Goal: Use online tool/utility: Utilize a website feature to perform a specific function

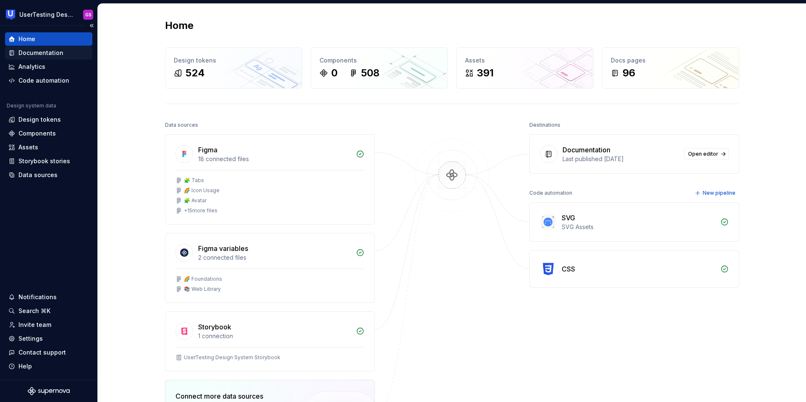
click at [38, 53] on div "Documentation" at bounding box center [40, 53] width 45 height 8
click at [46, 55] on div "Documentation" at bounding box center [40, 53] width 45 height 8
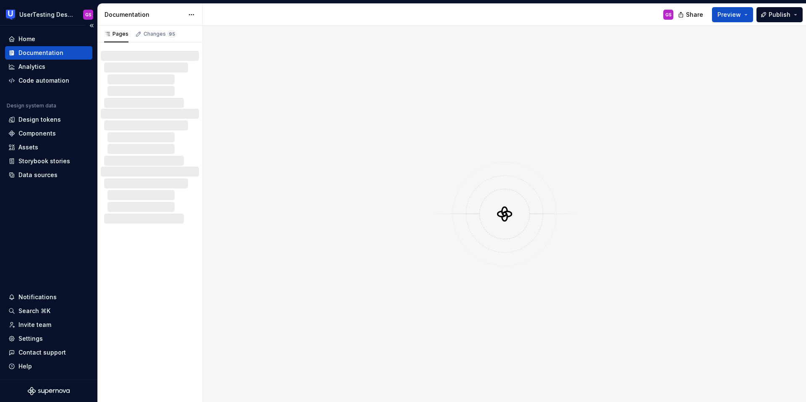
click at [47, 49] on div "Documentation" at bounding box center [40, 53] width 45 height 8
click at [150, 32] on div "Changes 95" at bounding box center [160, 34] width 33 height 7
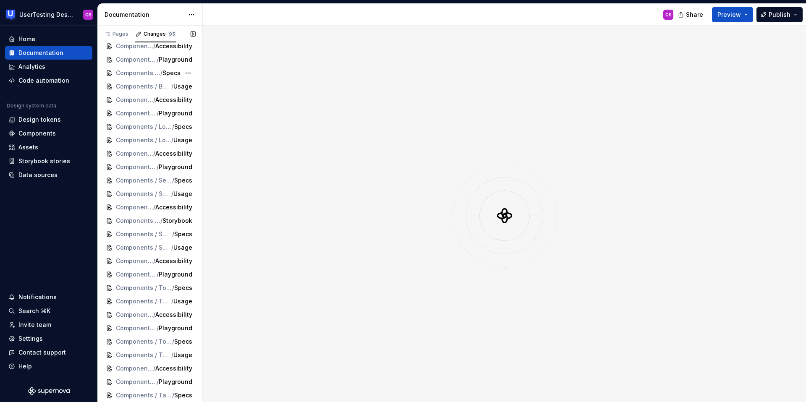
scroll to position [990, 0]
click at [139, 75] on span "Components / Tooltip" at bounding box center [138, 72] width 44 height 8
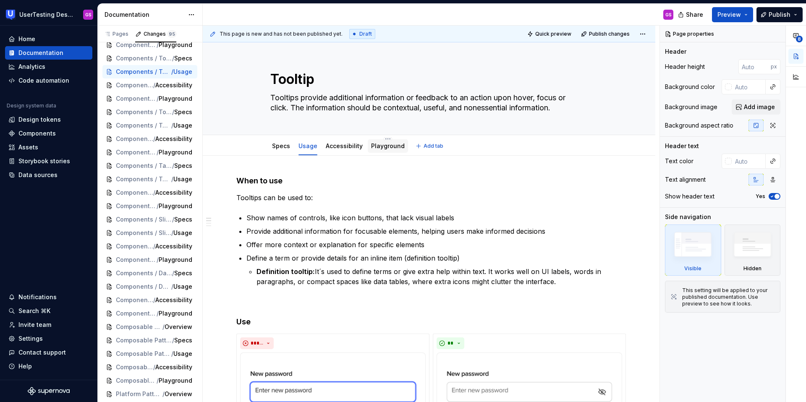
click at [378, 150] on div "Playground" at bounding box center [388, 146] width 34 height 8
click at [380, 147] on link "Playground" at bounding box center [388, 145] width 34 height 7
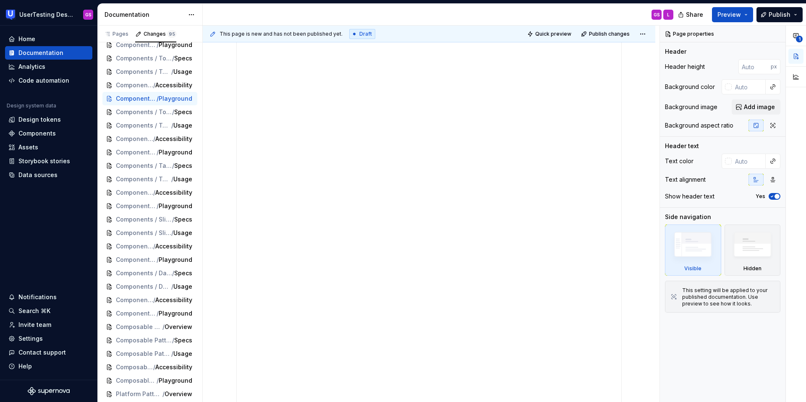
scroll to position [68, 0]
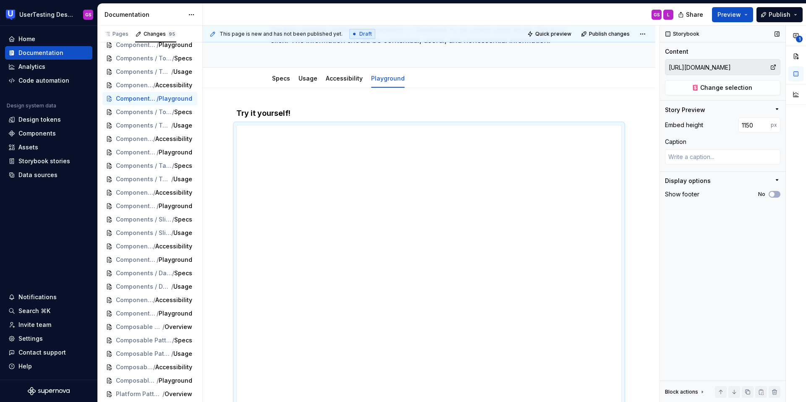
click at [773, 66] on icon at bounding box center [773, 67] width 7 height 7
click at [772, 68] on icon at bounding box center [773, 67] width 7 height 7
click at [759, 68] on input "[URL][DOMAIN_NAME]" at bounding box center [718, 67] width 105 height 15
click at [702, 66] on input "[URL][DOMAIN_NAME]" at bounding box center [718, 67] width 105 height 15
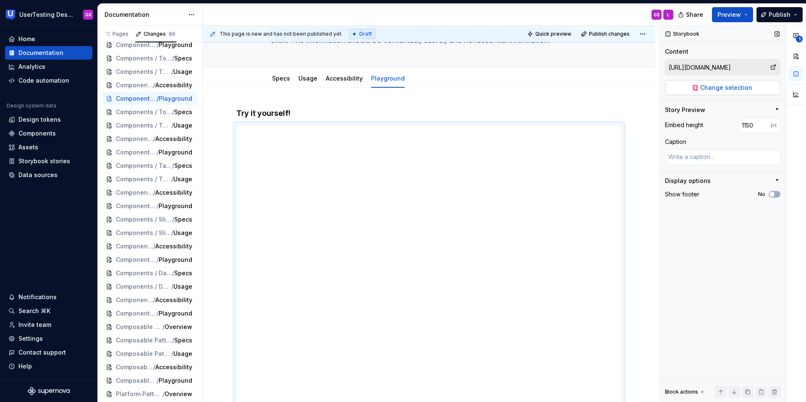
click at [714, 89] on span "Change selection" at bounding box center [727, 88] width 52 height 8
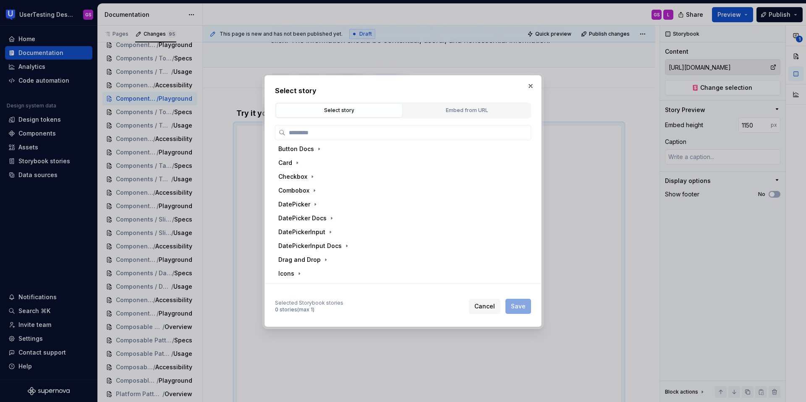
scroll to position [390, 0]
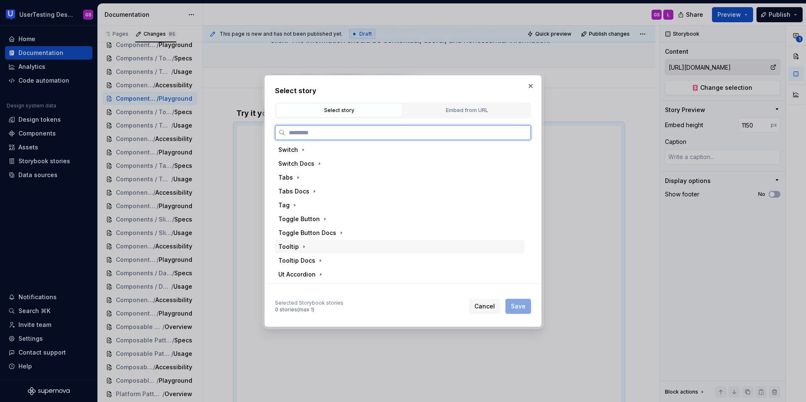
click at [296, 249] on div "Tooltip" at bounding box center [288, 247] width 21 height 8
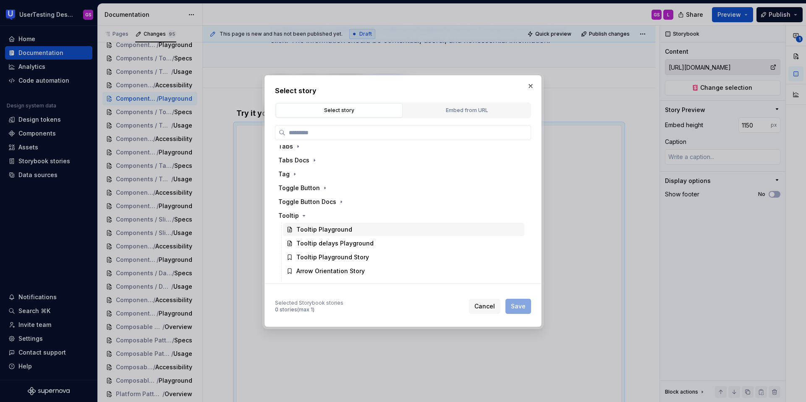
scroll to position [420, 0]
click at [454, 111] on div "Embed from URL" at bounding box center [467, 110] width 121 height 8
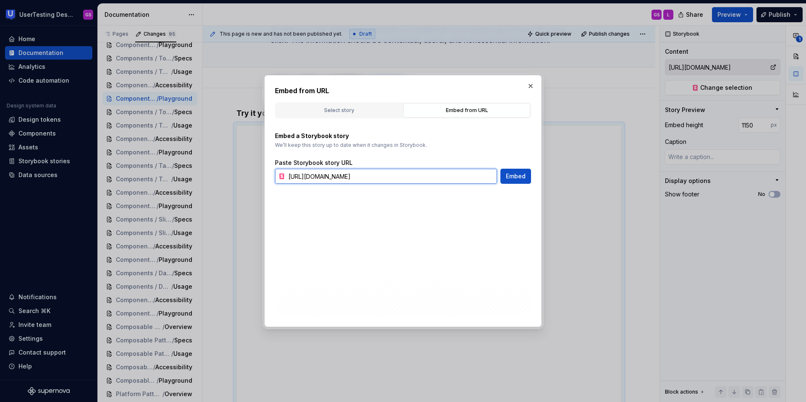
click at [450, 174] on input "[URL][DOMAIN_NAME]" at bounding box center [391, 176] width 212 height 15
type textarea "*"
click at [327, 177] on input "[URL][DOMAIN_NAME]" at bounding box center [391, 176] width 212 height 15
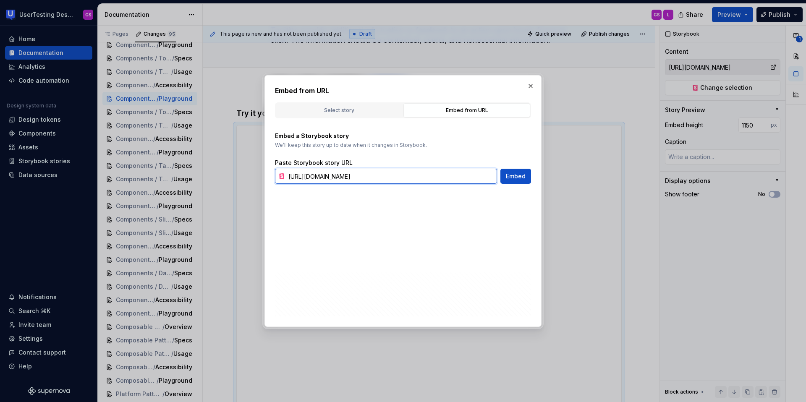
click at [327, 177] on input "[URL][DOMAIN_NAME]" at bounding box center [391, 176] width 212 height 15
click at [382, 177] on input "[URL][DOMAIN_NAME]" at bounding box center [391, 176] width 212 height 15
click at [405, 177] on input "[URL][DOMAIN_NAME]" at bounding box center [391, 176] width 212 height 15
type input "[URL][DOMAIN_NAME]"
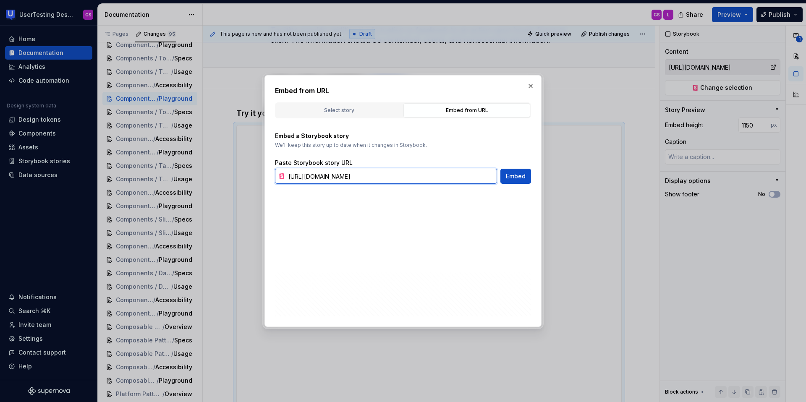
scroll to position [0, 0]
click at [512, 178] on span "Embed" at bounding box center [516, 176] width 20 height 8
type textarea "*"
type input "[URL][DOMAIN_NAME]"
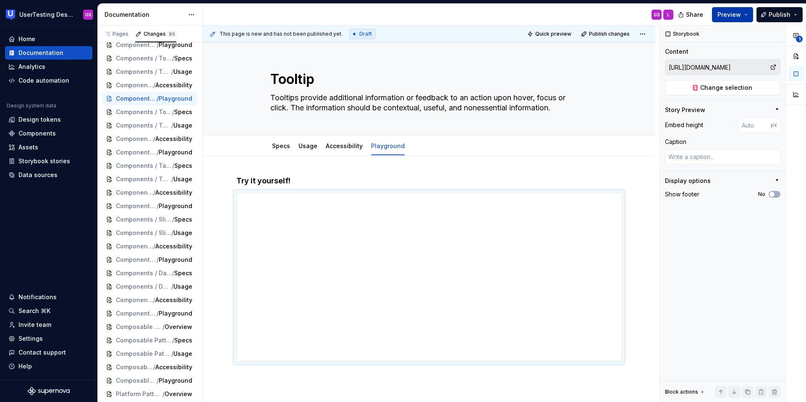
click at [738, 14] on span "Preview" at bounding box center [730, 15] width 24 height 8
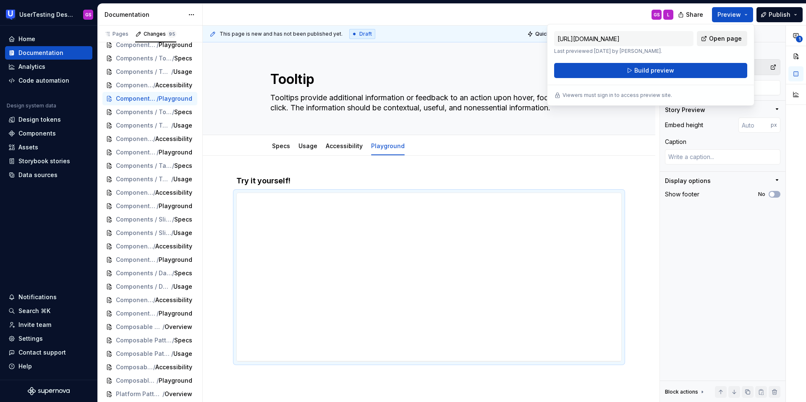
click at [723, 38] on span "Open page" at bounding box center [725, 38] width 33 height 8
type textarea "*"
click at [580, 168] on div "Try it yourself!" at bounding box center [429, 334] width 453 height 357
